Goal: Information Seeking & Learning: Find specific page/section

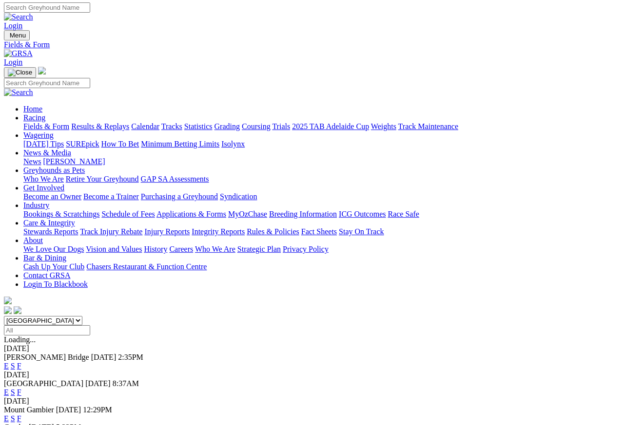
scroll to position [1, 0]
click at [21, 362] on link "F" at bounding box center [19, 366] width 4 height 8
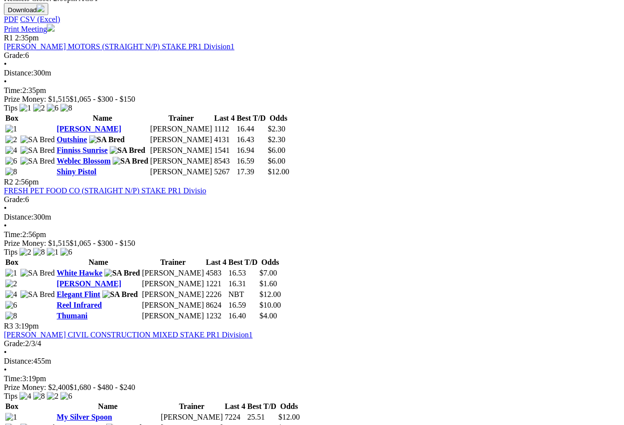
scroll to position [451, 0]
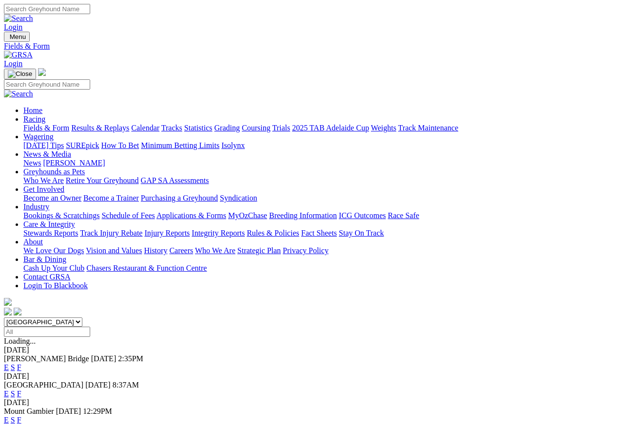
scroll to position [4, 0]
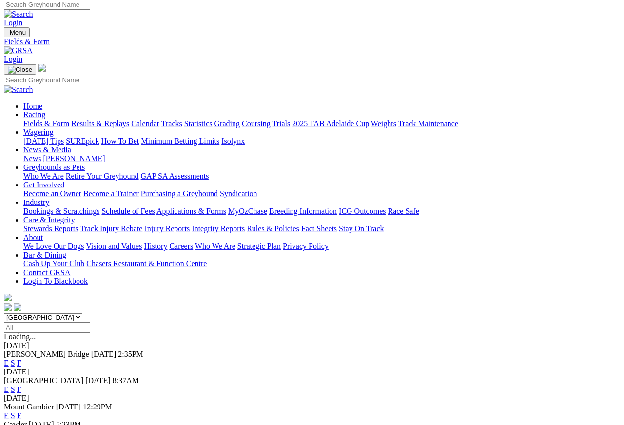
click at [75, 216] on link "Care & Integrity" at bounding box center [49, 220] width 52 height 8
click at [245, 225] on link "Integrity Reports" at bounding box center [218, 229] width 53 height 8
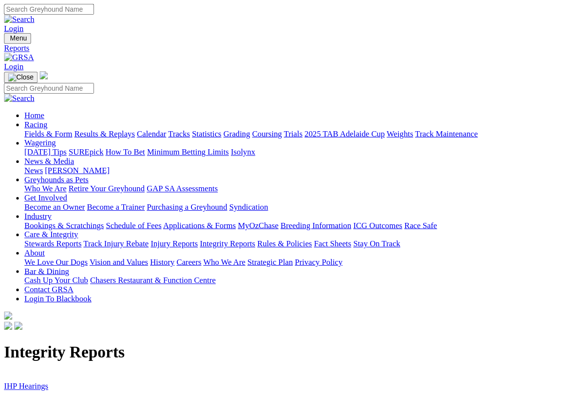
scroll to position [1, 0]
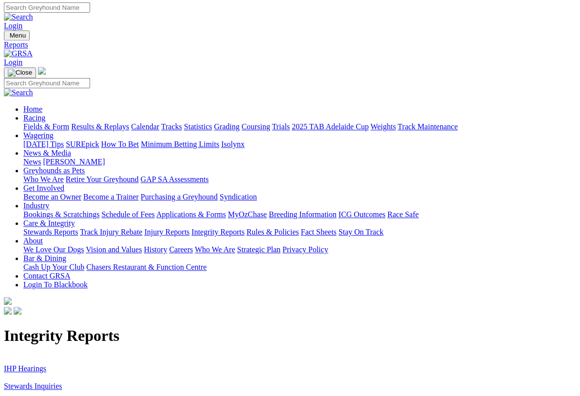
click at [57, 379] on link "Stewards Inquiries" at bounding box center [33, 386] width 58 height 8
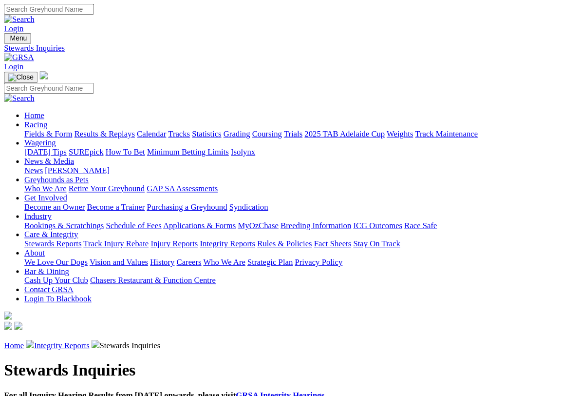
scroll to position [1, 0]
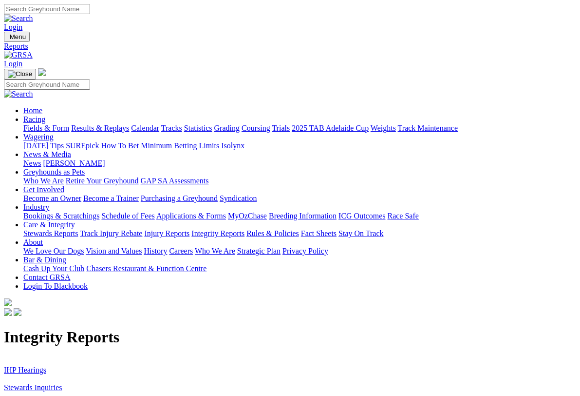
scroll to position [1, 0]
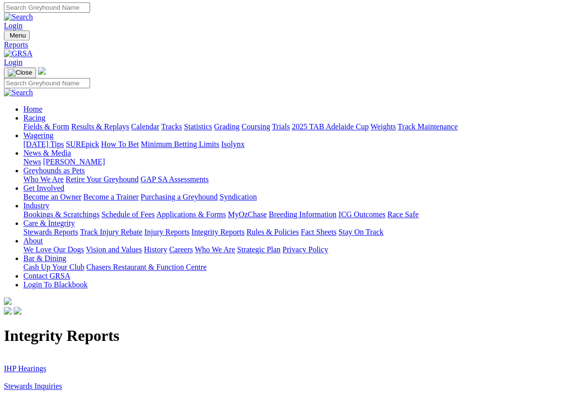
click at [34, 364] on link "IHP Hearings" at bounding box center [25, 368] width 42 height 8
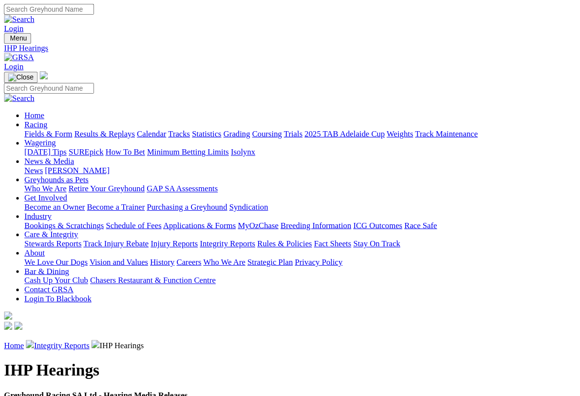
scroll to position [1, 0]
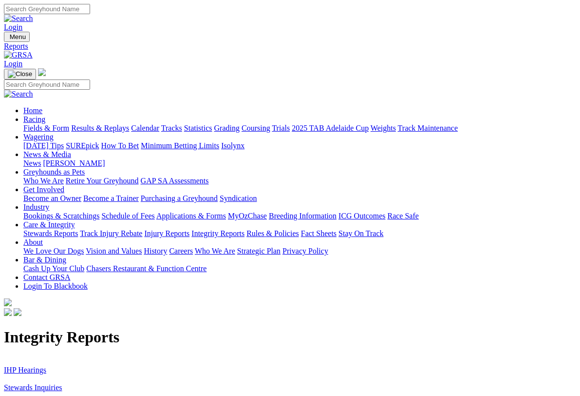
scroll to position [1, 0]
